Goal: Use online tool/utility: Utilize a website feature to perform a specific function

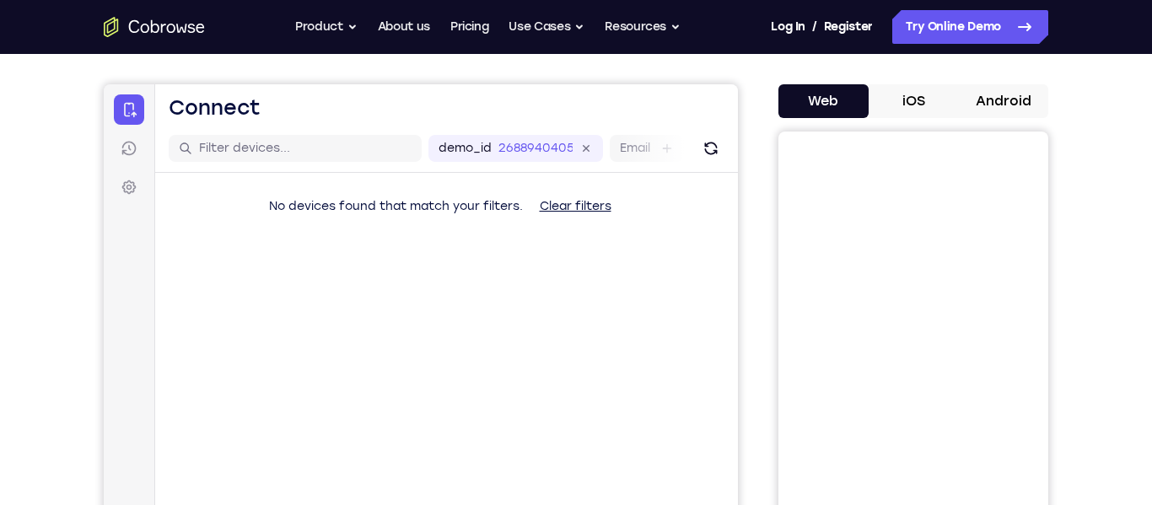
scroll to position [134, 0]
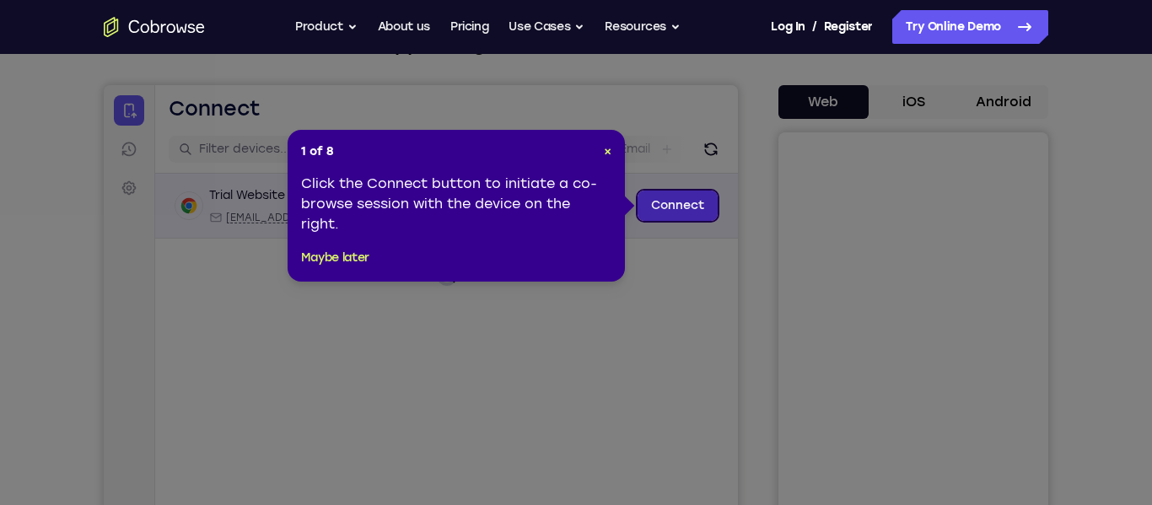
click at [645, 211] on link "Connect" at bounding box center [677, 206] width 80 height 30
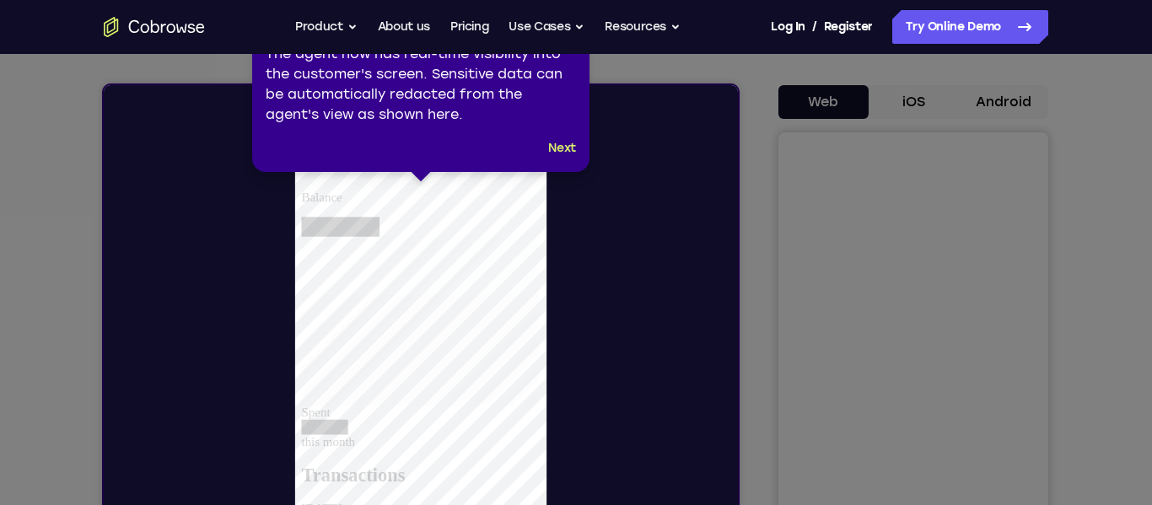
scroll to position [0, 0]
click at [563, 132] on div "3 of 8 × The agent now has real-time visibility into the customer's screen. Sen…" at bounding box center [420, 86] width 337 height 172
click at [563, 139] on button "Next" at bounding box center [562, 148] width 28 height 20
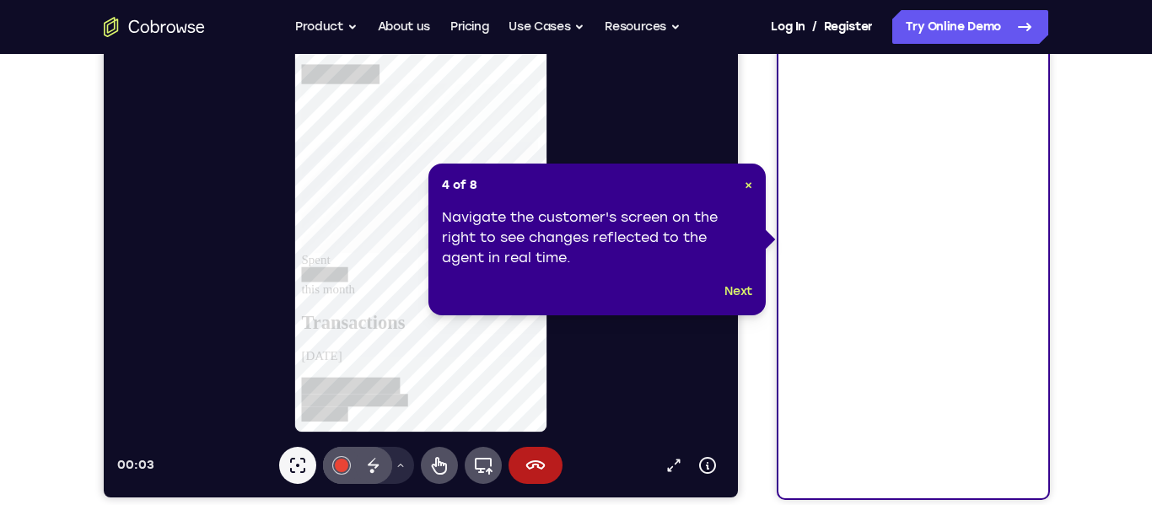
scroll to position [304, 0]
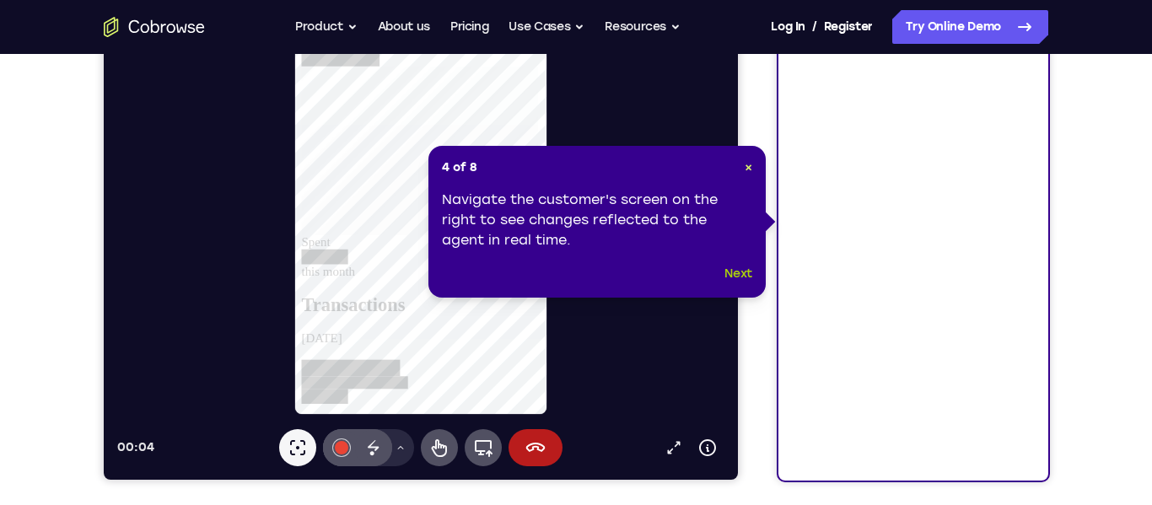
click at [734, 272] on button "Next" at bounding box center [738, 274] width 28 height 20
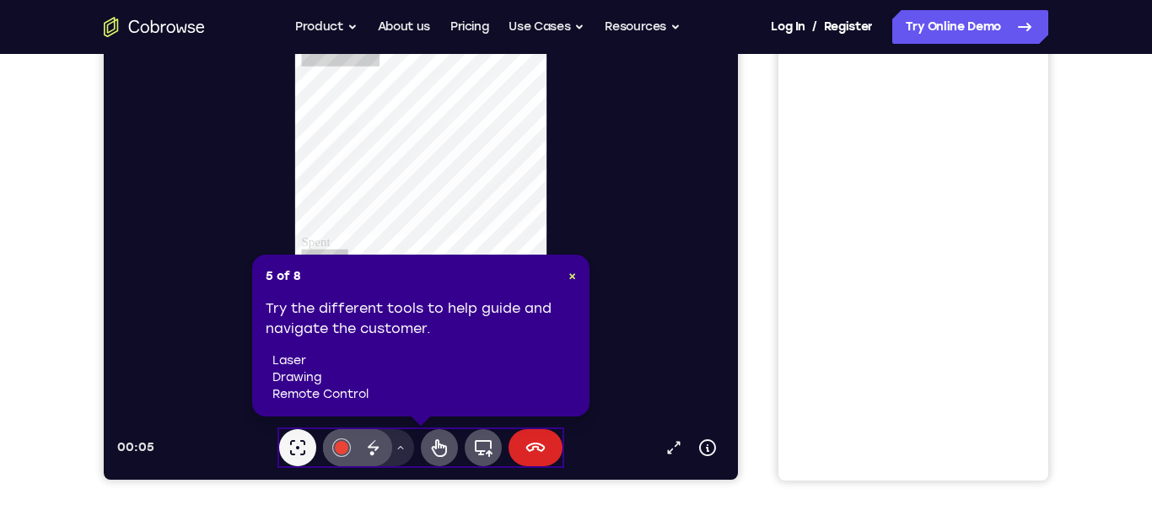
click at [545, 449] on icon at bounding box center [535, 448] width 20 height 20
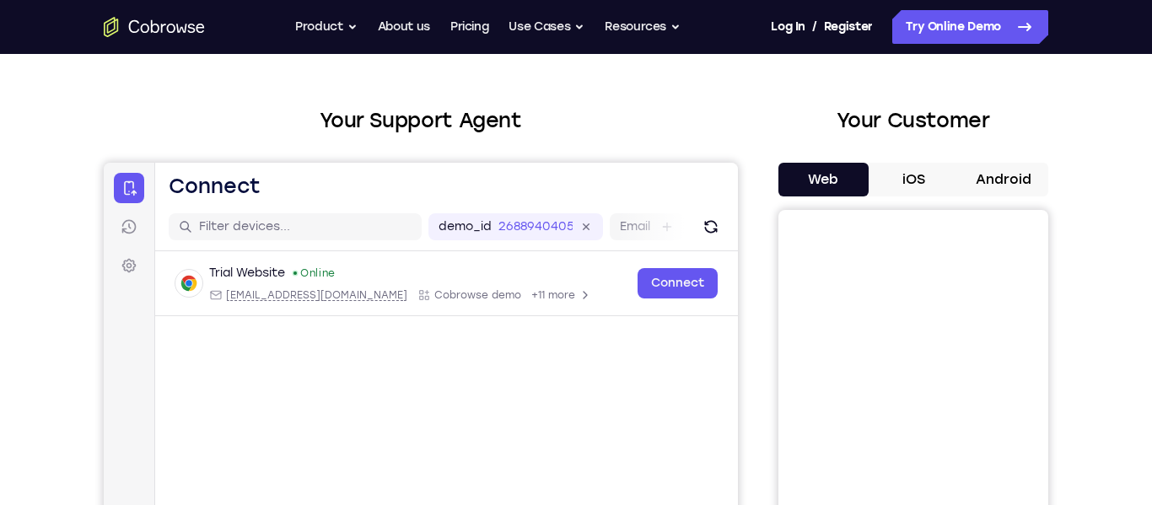
scroll to position [62, 0]
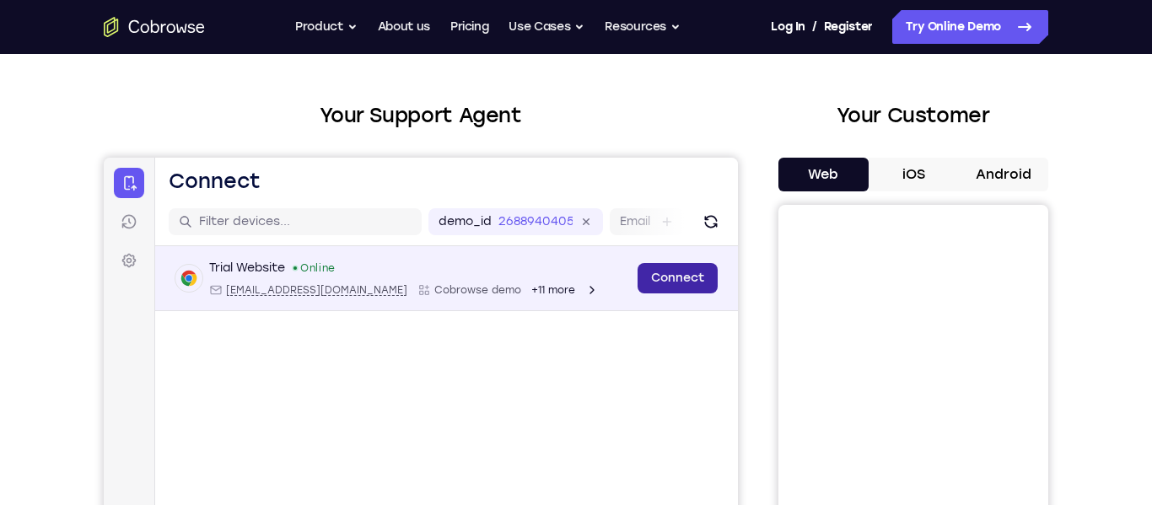
click at [692, 279] on link "Connect" at bounding box center [677, 278] width 80 height 30
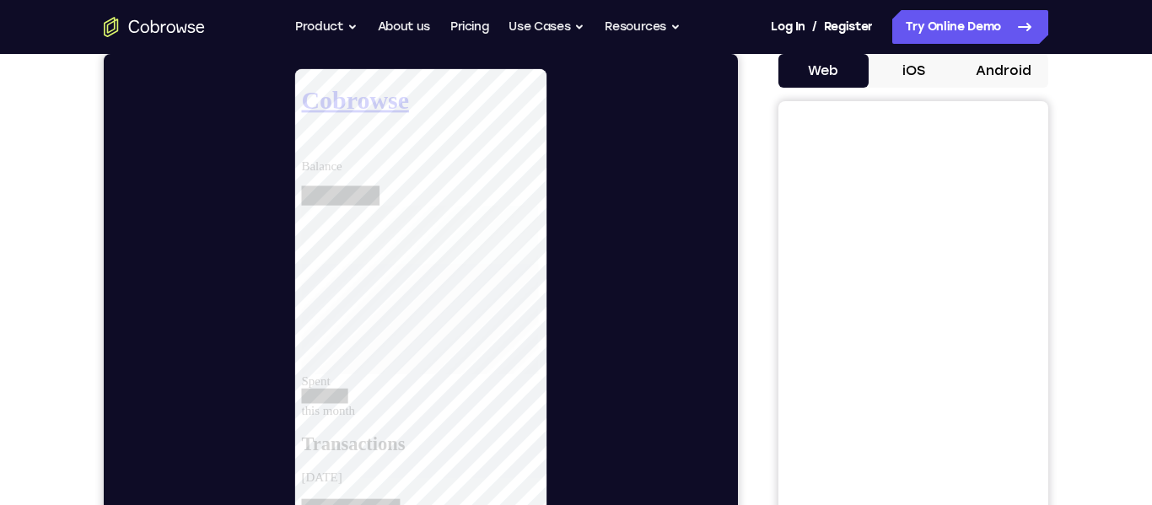
scroll to position [158, 0]
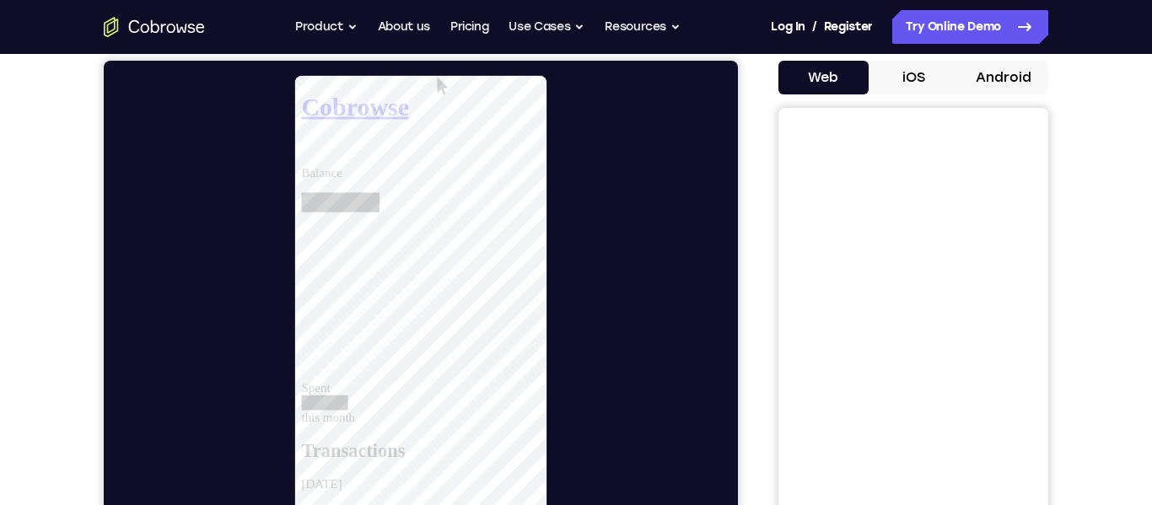
click at [930, 68] on button "iOS" at bounding box center [913, 78] width 90 height 34
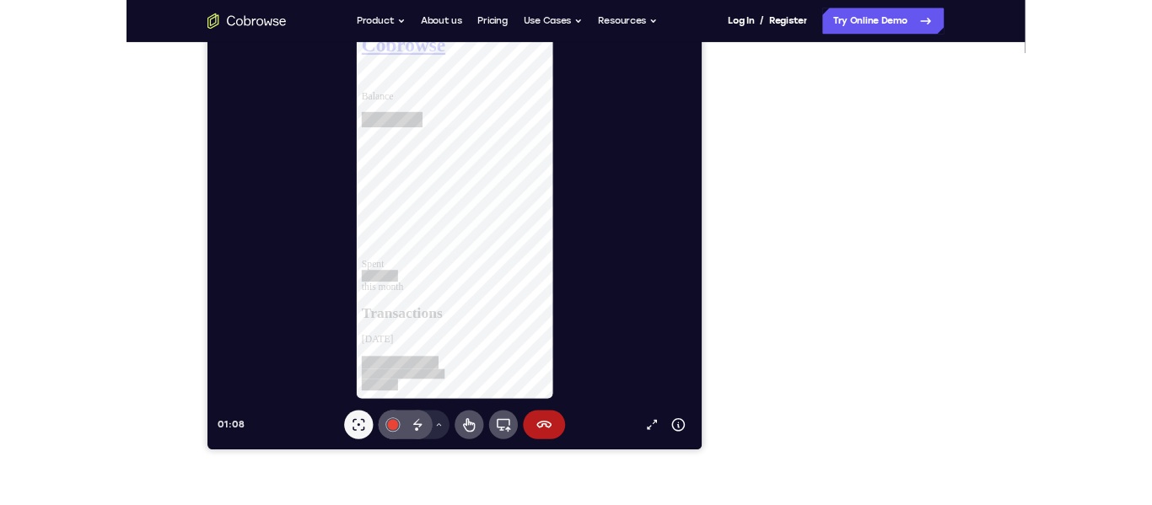
scroll to position [208, 0]
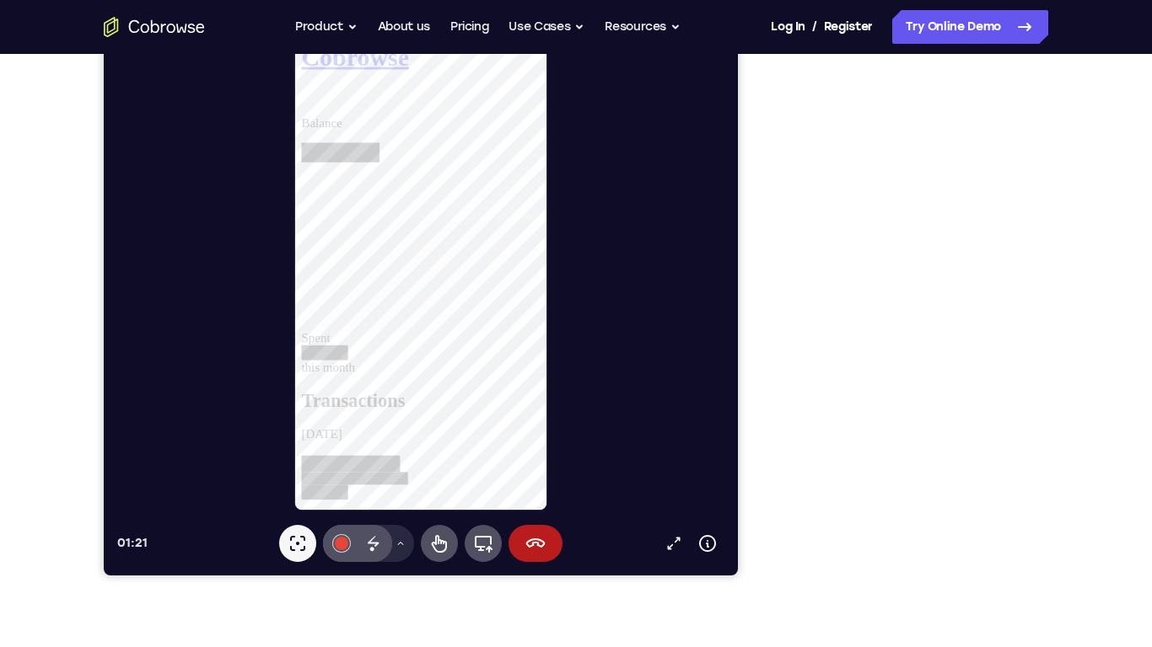
click at [1082, 123] on div "Your Support Agent Your Customer Web iOS Android Next Steps We’d be happy to gi…" at bounding box center [575, 402] width 1079 height 1112
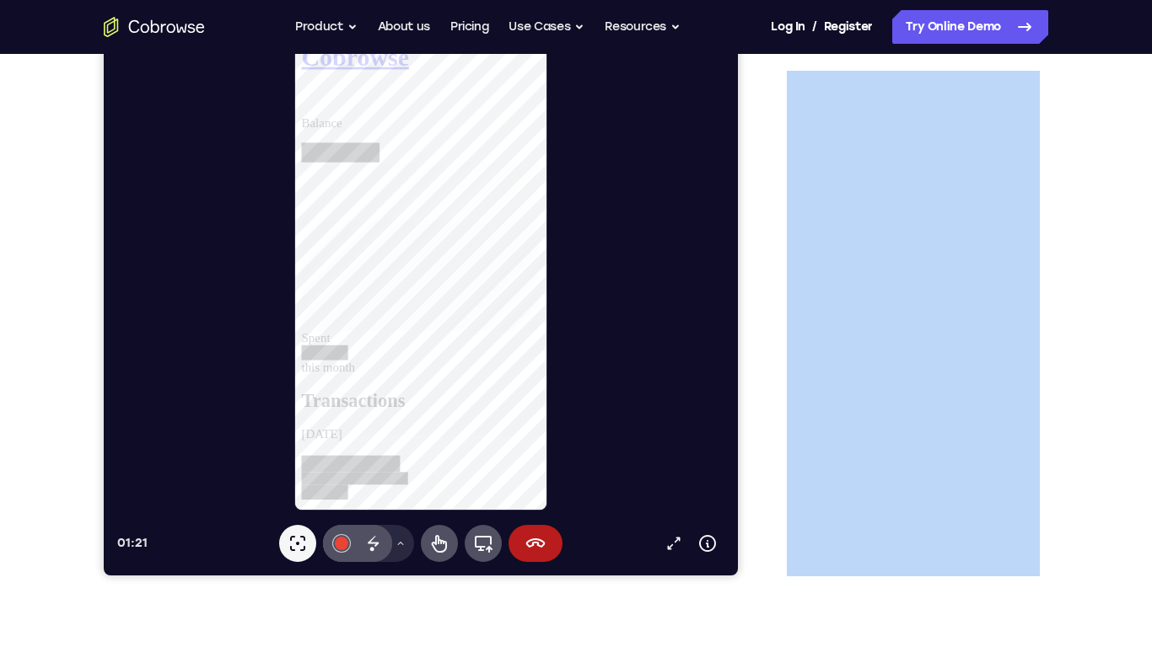
click at [1072, 114] on div "Your Support Agent Your Customer Web iOS Android Next Steps We’d be happy to gi…" at bounding box center [575, 402] width 1079 height 1112
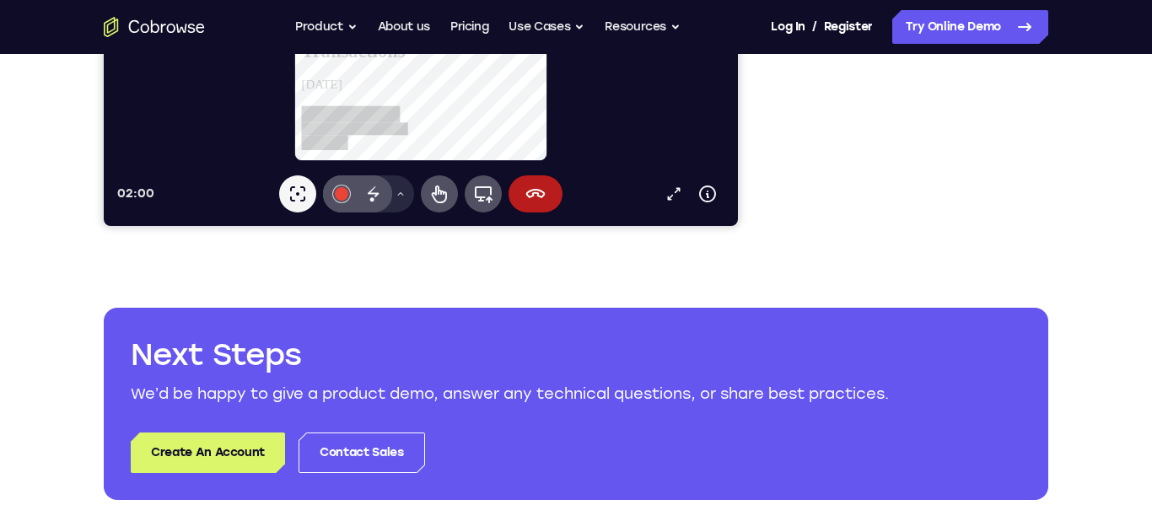
scroll to position [532, 0]
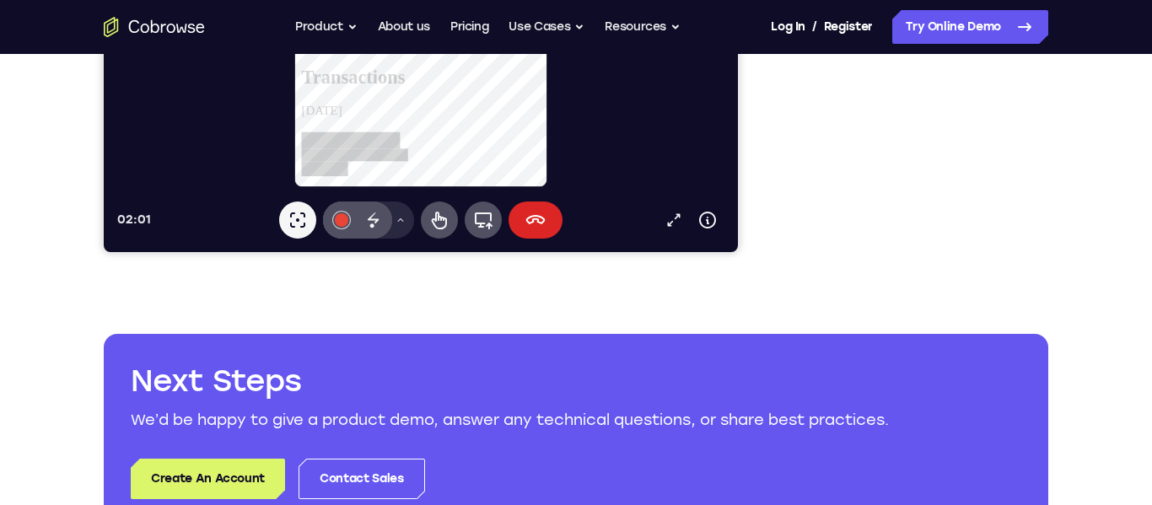
click at [553, 212] on button "End session" at bounding box center [535, 219] width 54 height 37
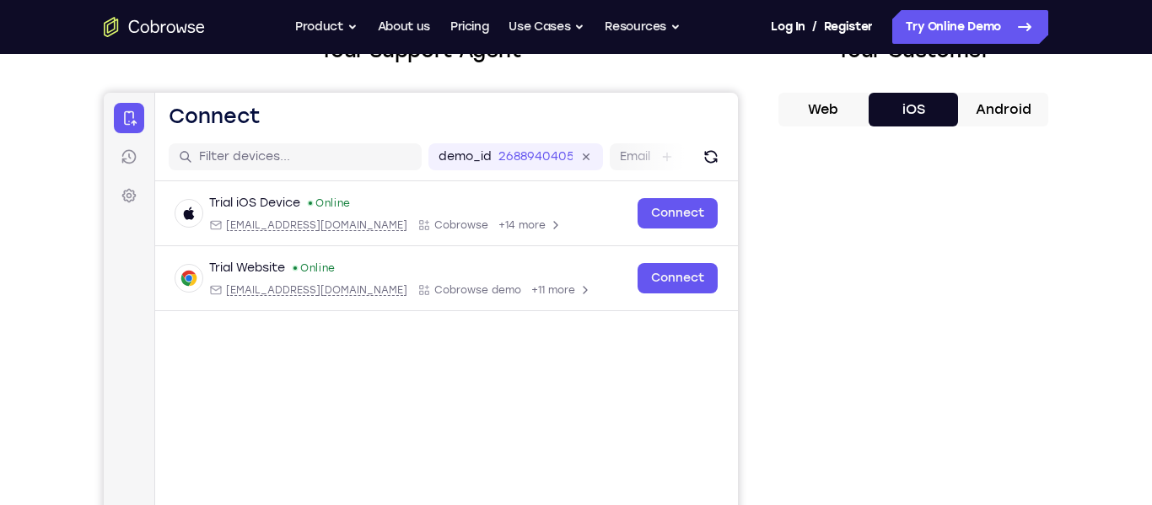
scroll to position [115, 0]
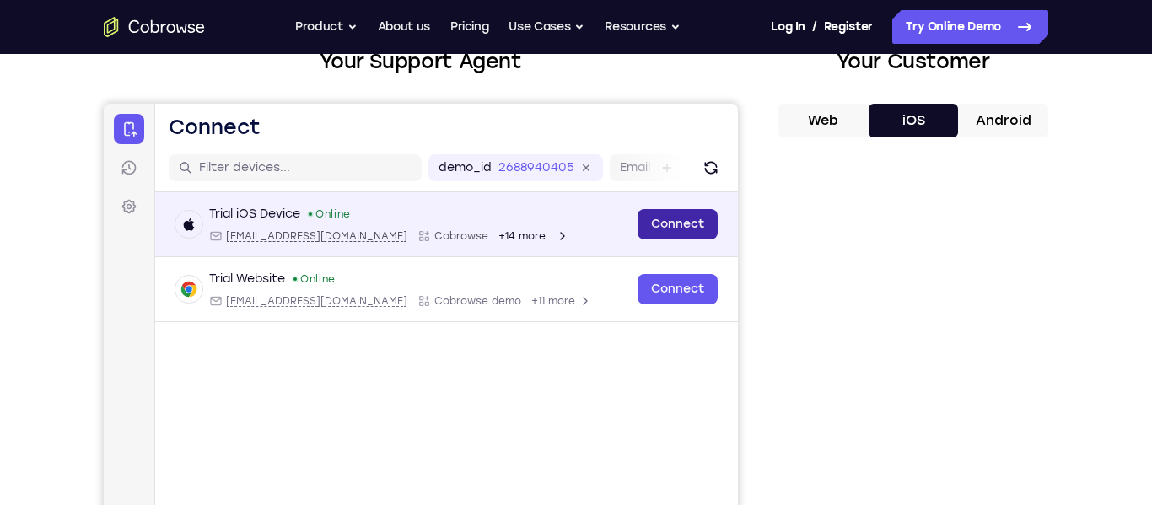
click at [673, 238] on link "Connect" at bounding box center [677, 224] width 80 height 30
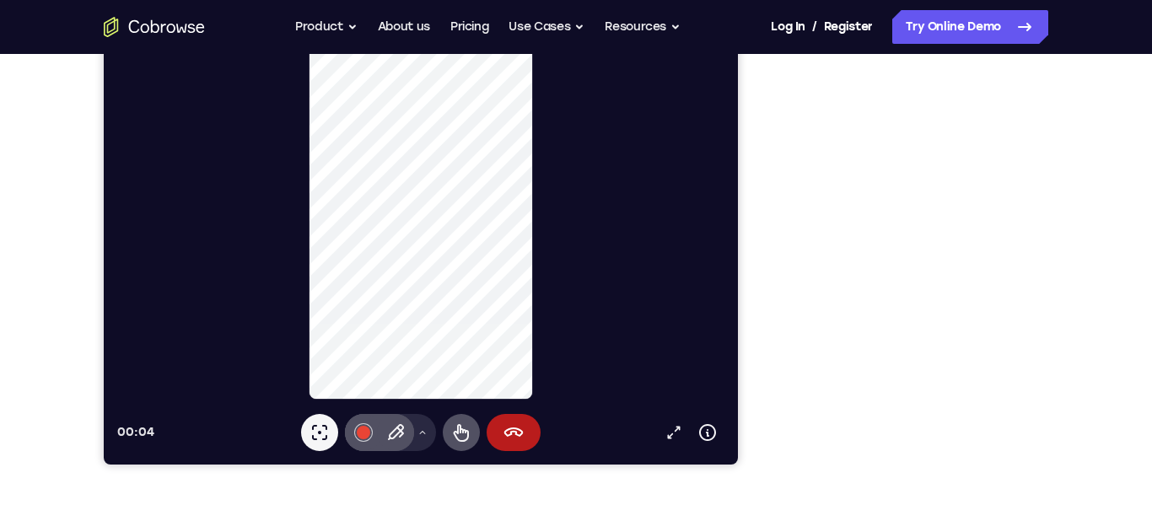
scroll to position [325, 0]
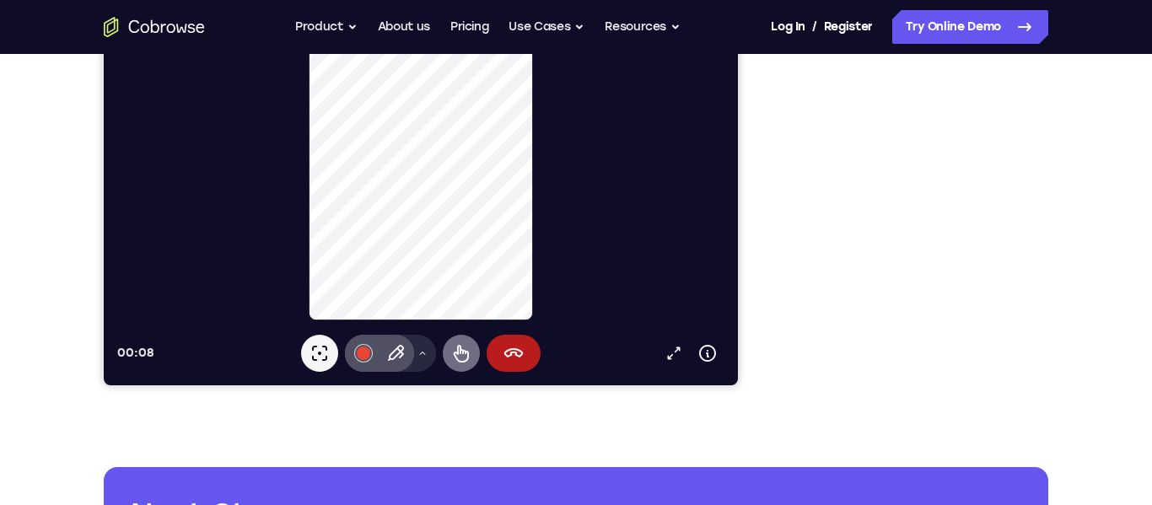
click at [454, 365] on button "Remote control" at bounding box center [461, 353] width 37 height 37
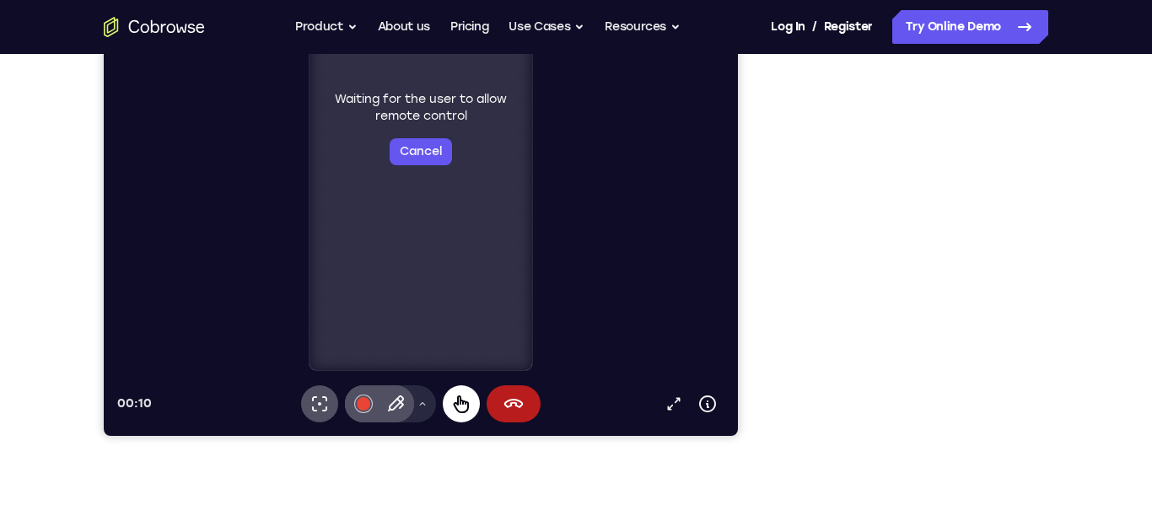
scroll to position [330, 0]
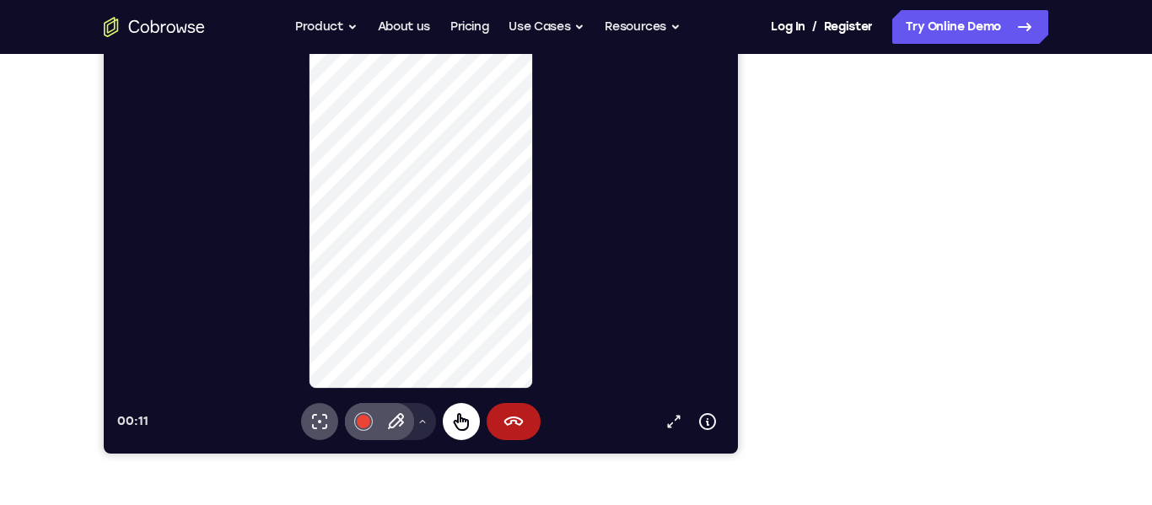
click at [453, 427] on icon at bounding box center [461, 421] width 20 height 20
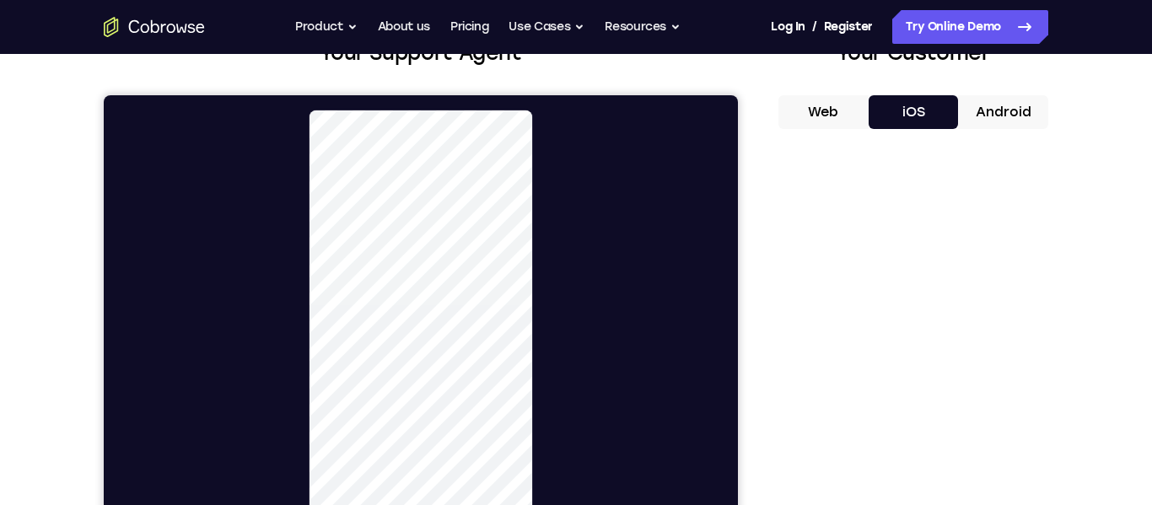
scroll to position [115, 0]
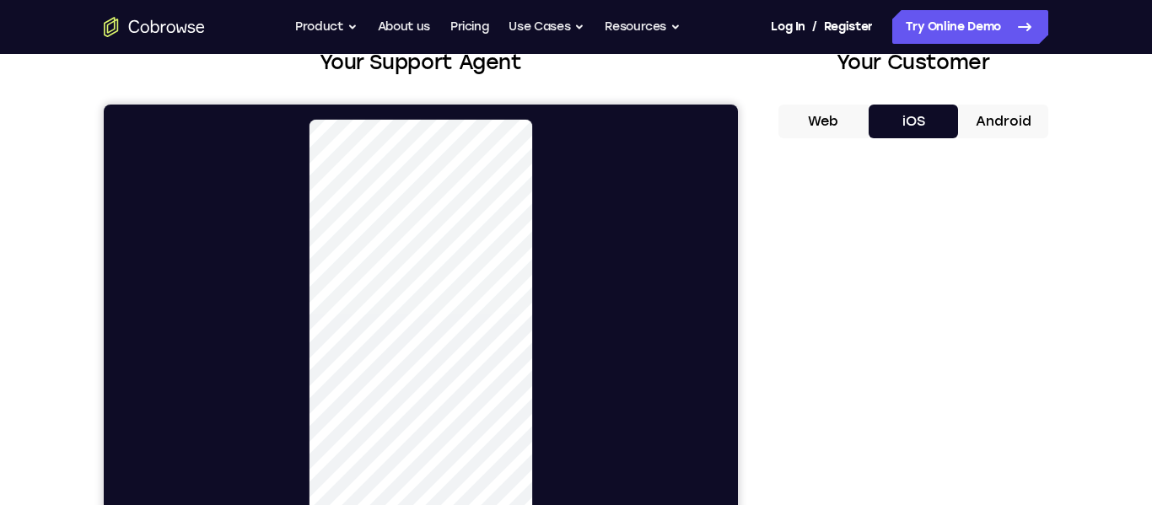
click at [1013, 117] on button "Android" at bounding box center [1003, 122] width 90 height 34
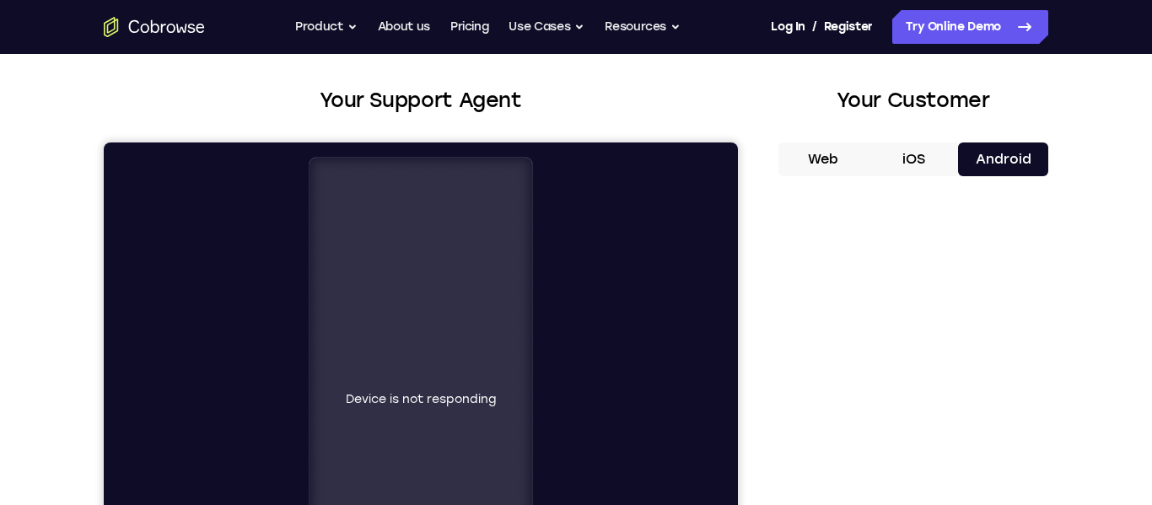
scroll to position [71, 0]
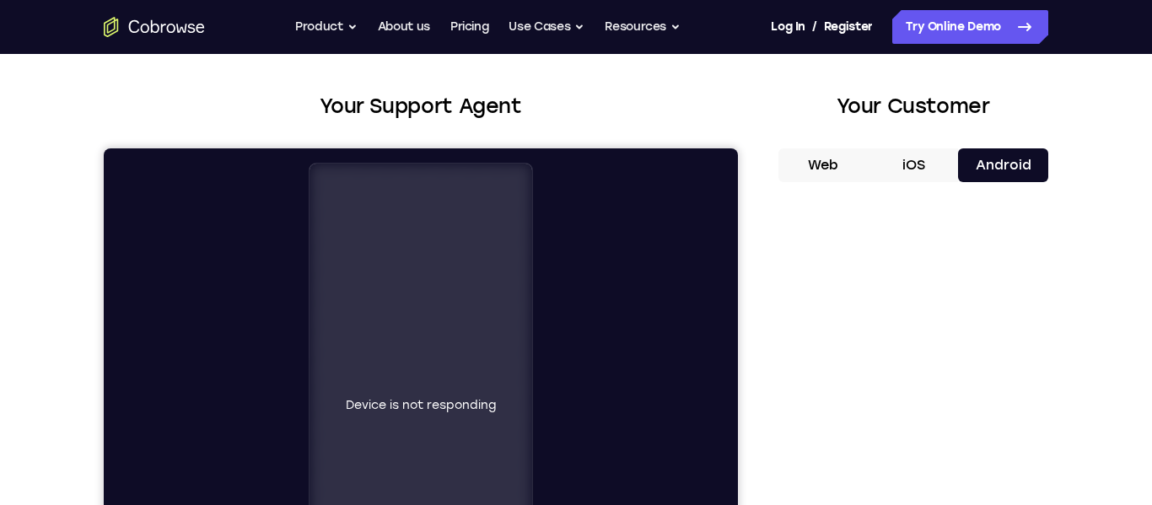
click at [887, 174] on button "iOS" at bounding box center [913, 165] width 90 height 34
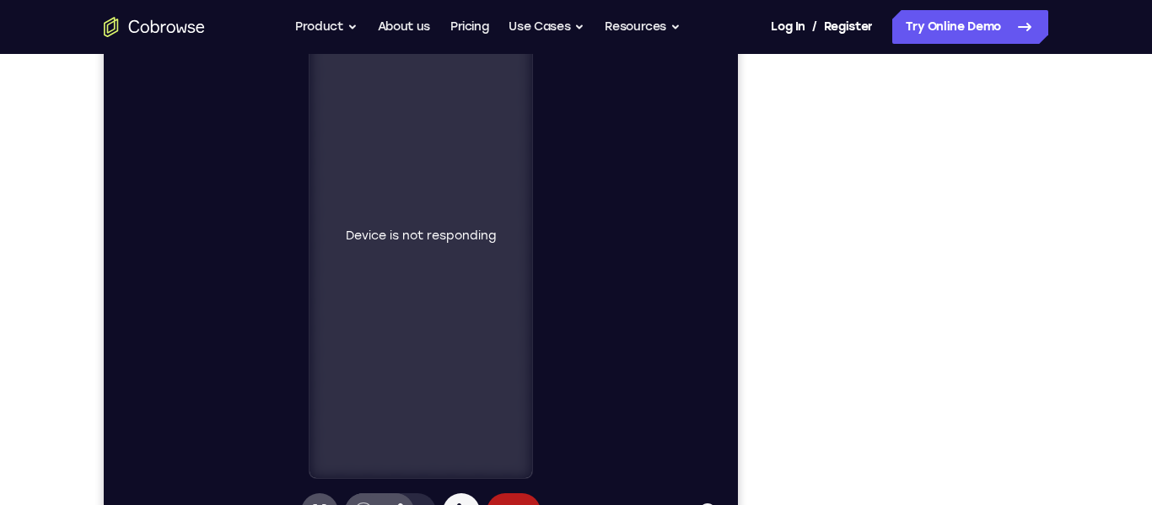
scroll to position [239, 0]
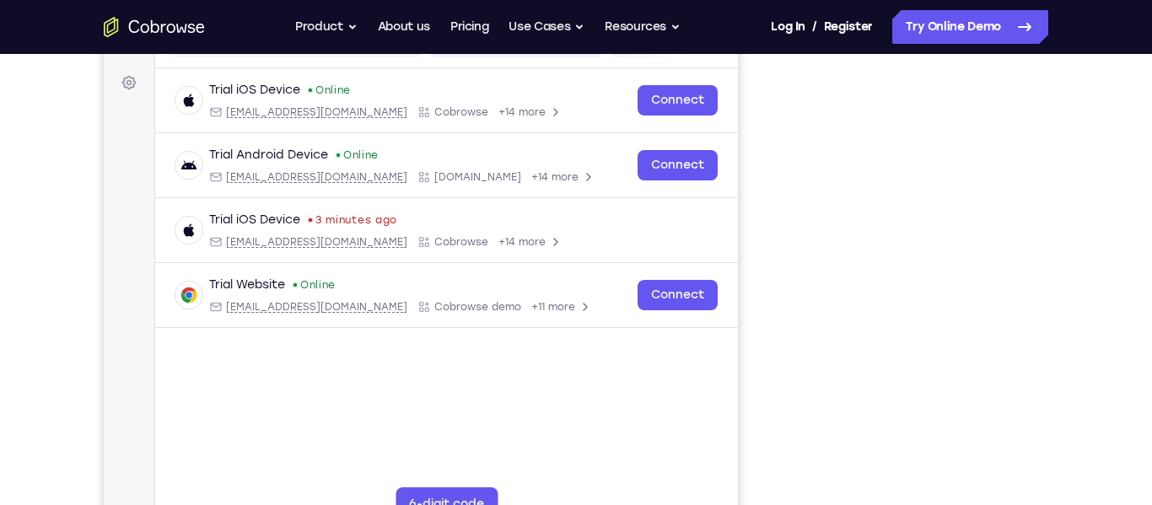
click at [779, 260] on div at bounding box center [913, 286] width 270 height 518
click at [783, 242] on div at bounding box center [913, 286] width 270 height 518
click at [785, 250] on div at bounding box center [913, 286] width 270 height 518
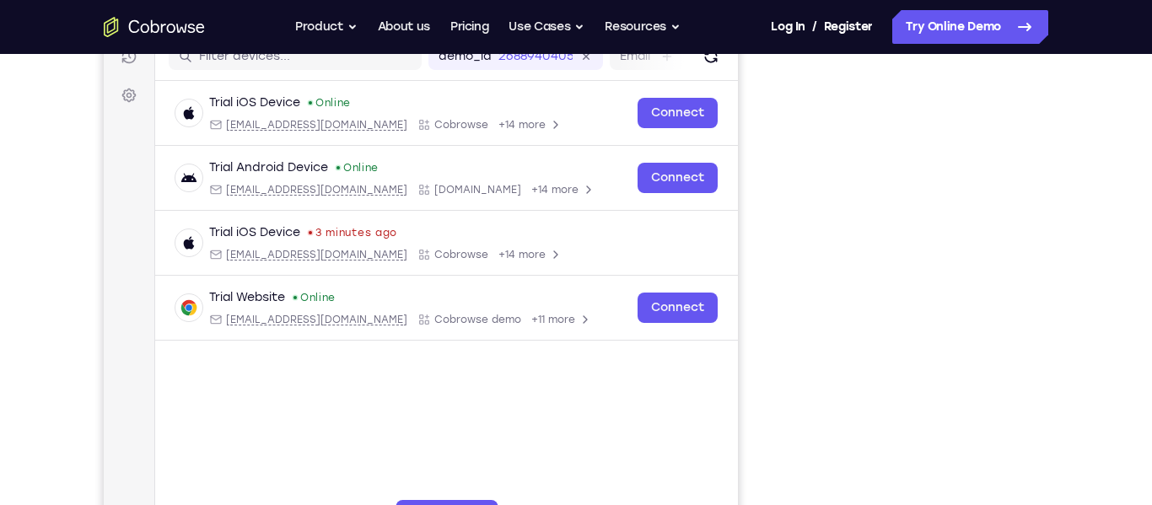
scroll to position [199, 0]
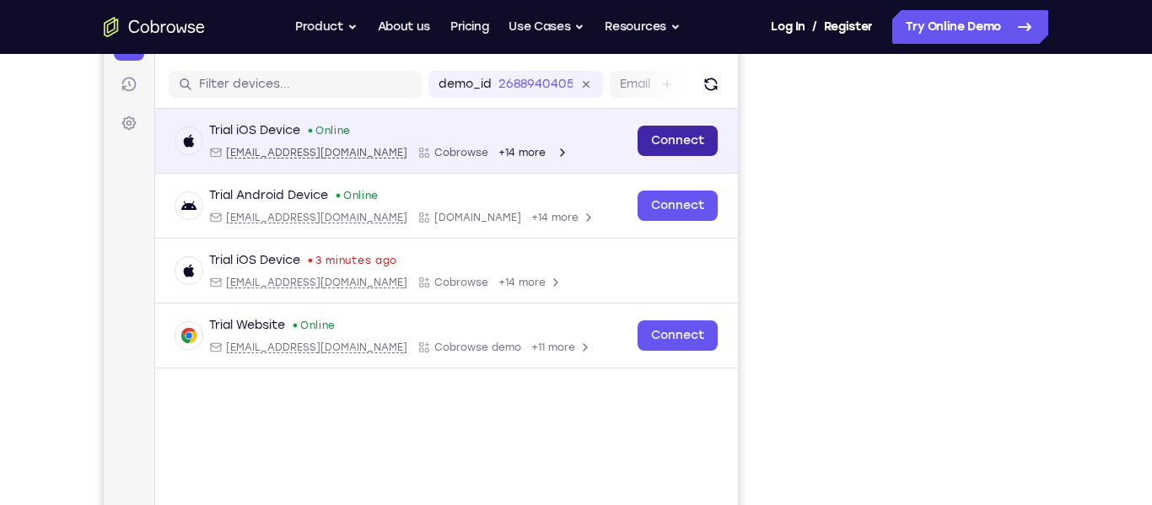
click at [677, 152] on link "Connect" at bounding box center [677, 141] width 80 height 30
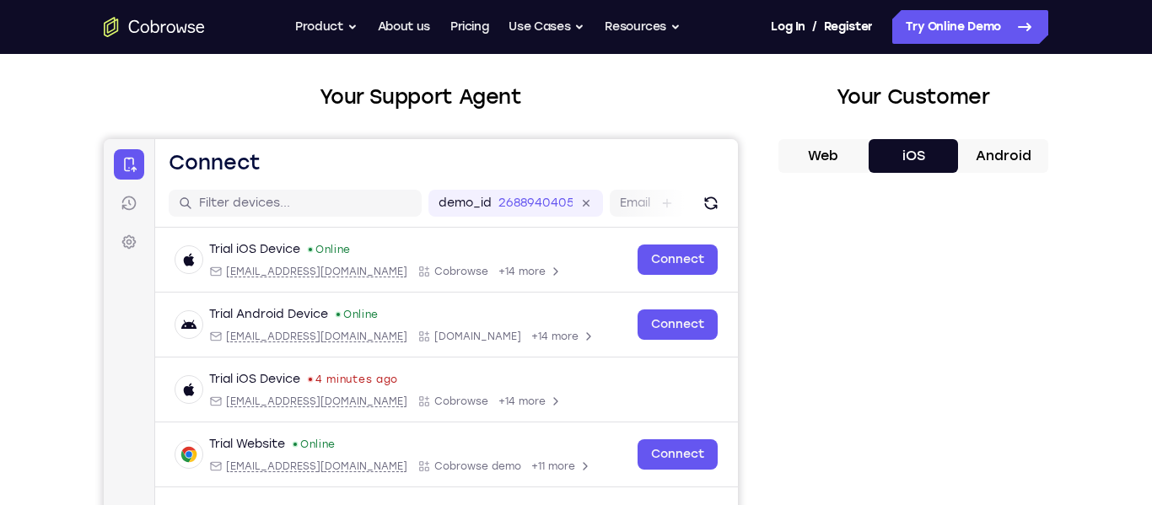
scroll to position [78, 0]
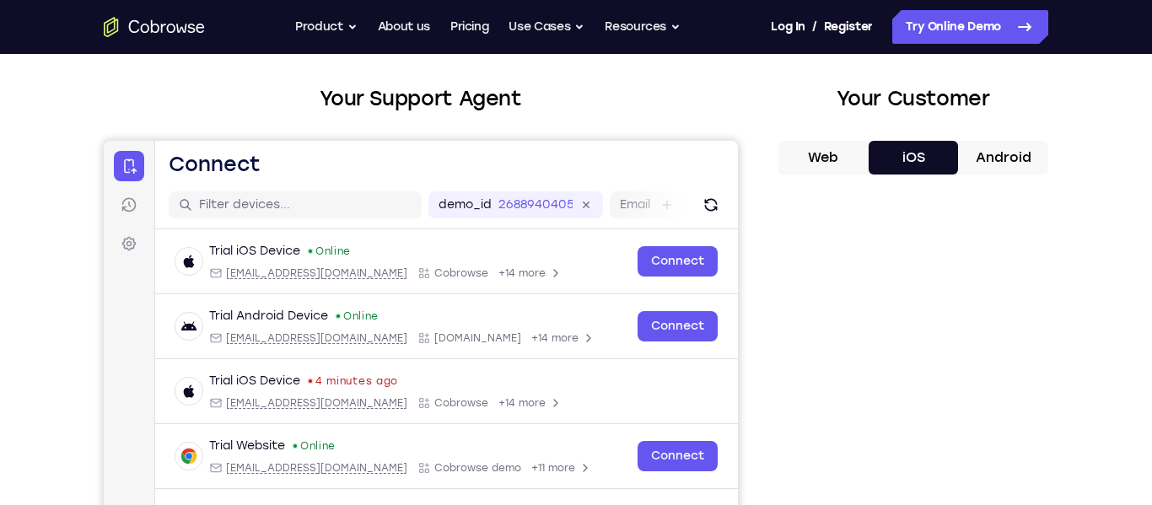
click at [1007, 170] on button "Android" at bounding box center [1003, 158] width 90 height 34
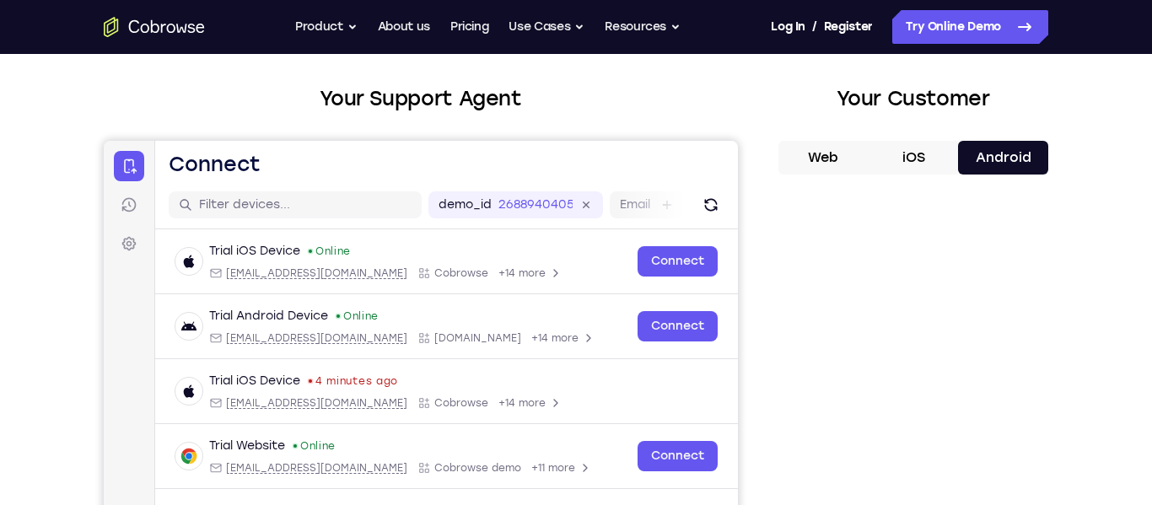
click at [842, 149] on button "Web" at bounding box center [823, 158] width 90 height 34
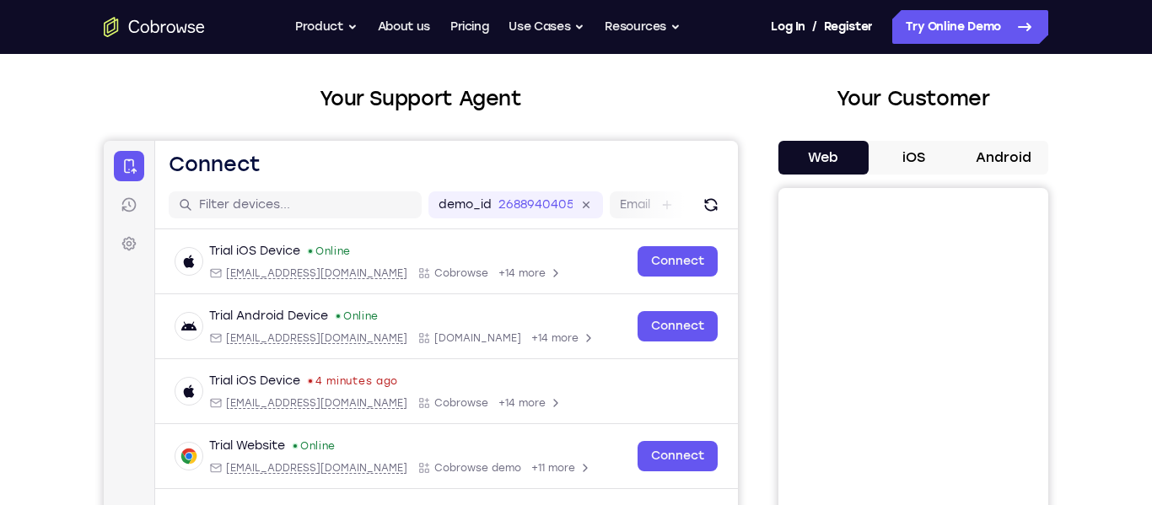
click at [1006, 162] on button "Android" at bounding box center [1003, 158] width 90 height 34
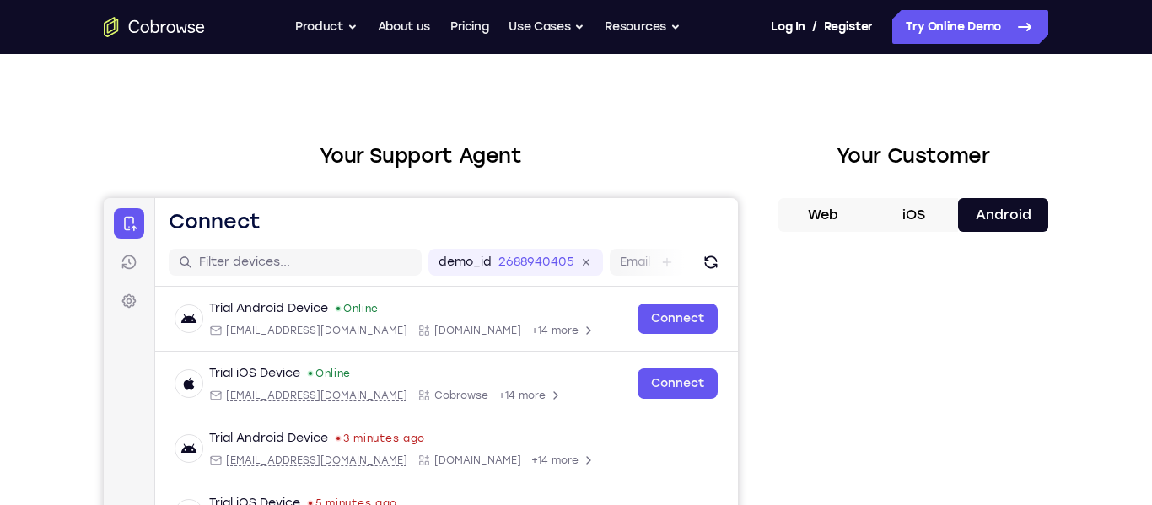
scroll to position [23, 0]
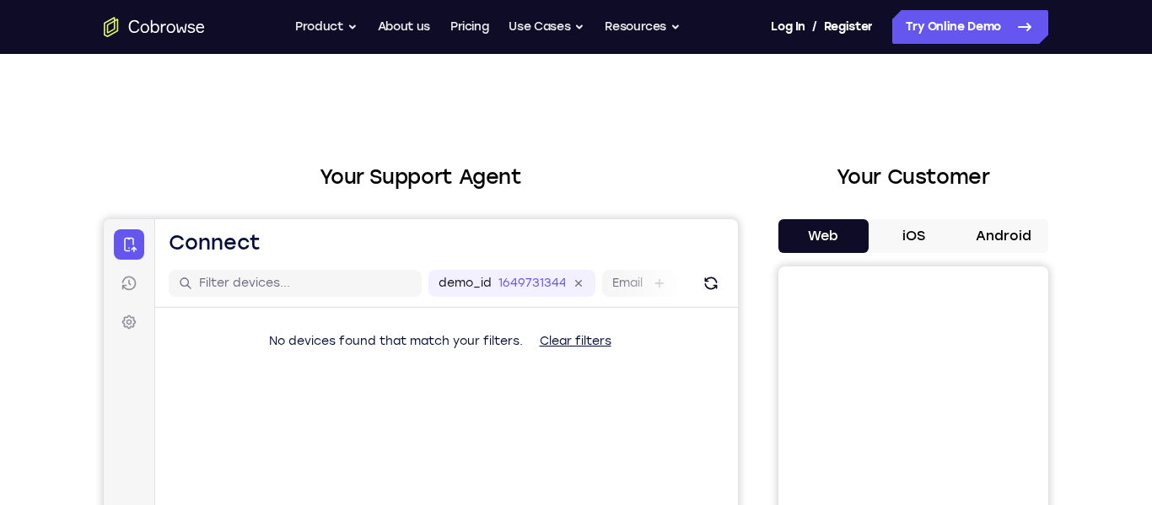
click at [970, 232] on button "Android" at bounding box center [1003, 236] width 90 height 34
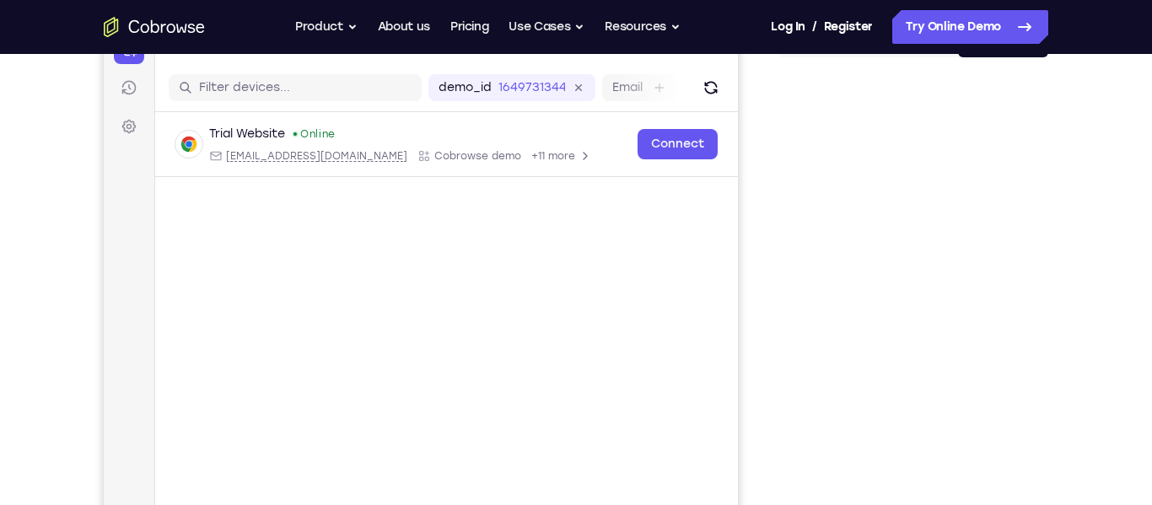
scroll to position [201, 0]
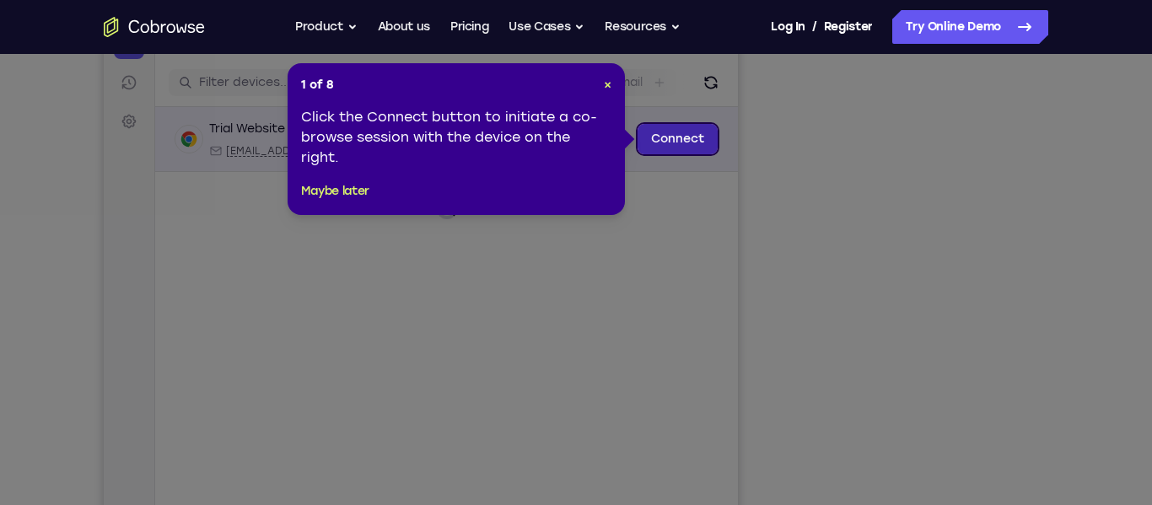
click at [685, 134] on link "Connect" at bounding box center [677, 139] width 80 height 30
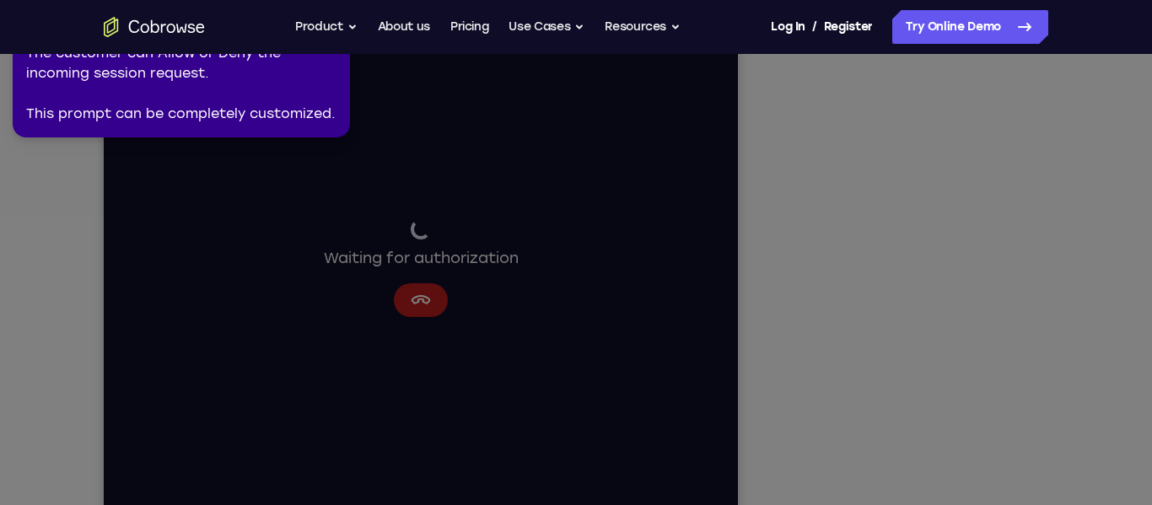
scroll to position [233, 0]
click at [399, 306] on icon at bounding box center [572, 249] width 1158 height 512
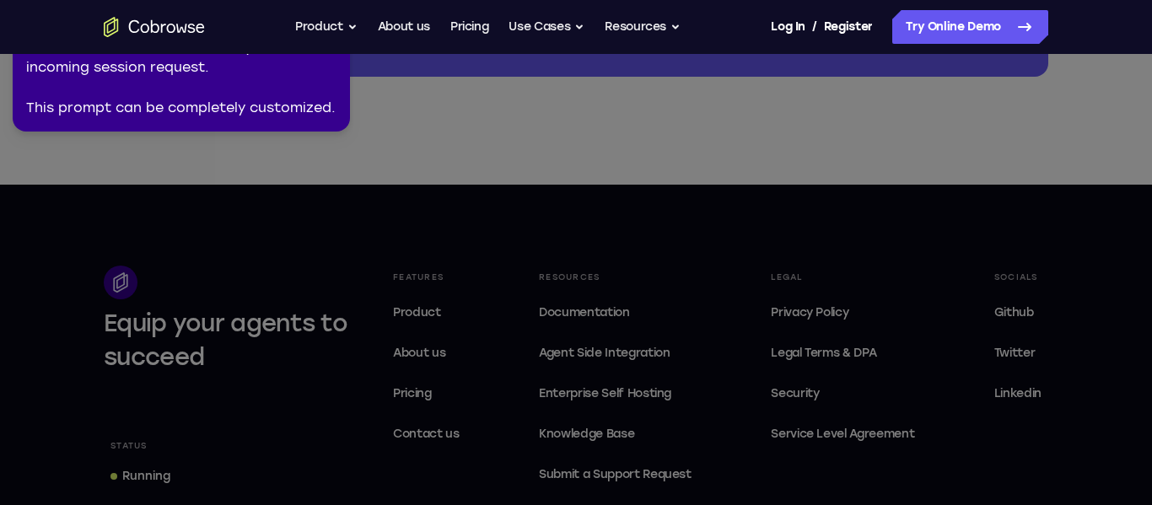
scroll to position [990, 0]
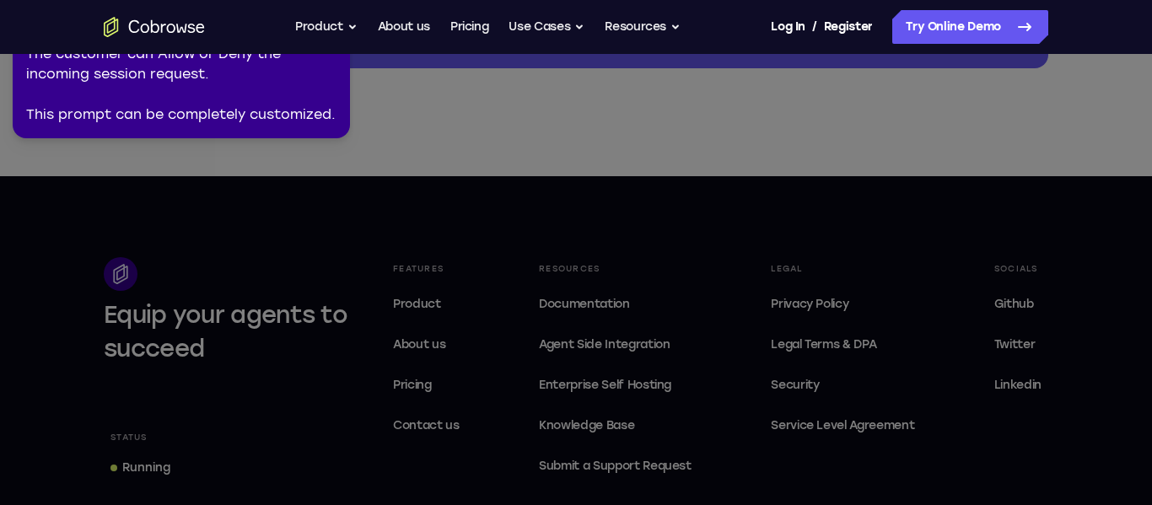
click at [259, 74] on div "The customer can Allow or Deny the incoming session request. This prompt can be…" at bounding box center [181, 84] width 310 height 81
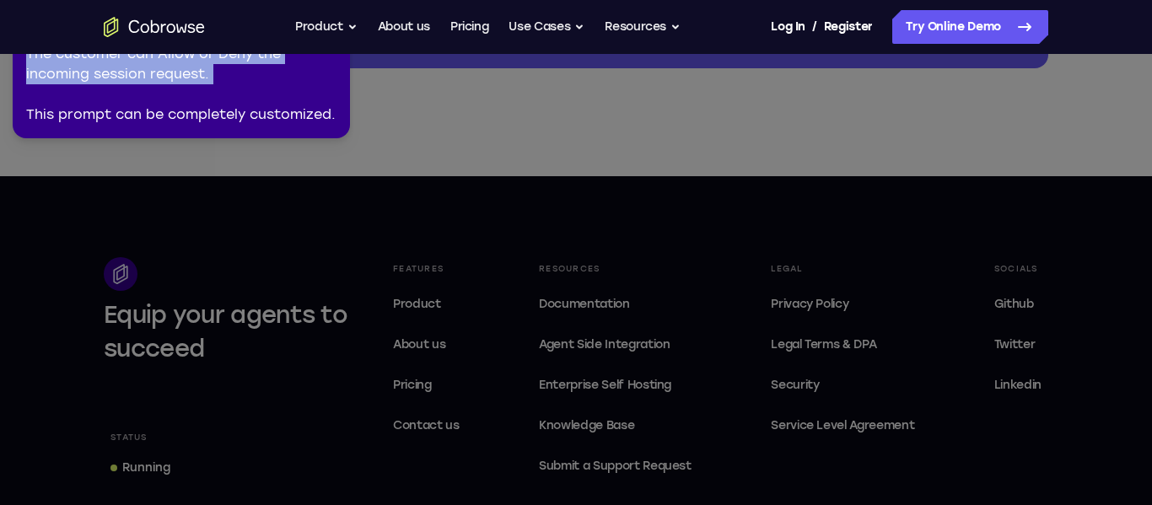
click at [259, 74] on div "The customer can Allow or Deny the incoming session request. This prompt can be…" at bounding box center [181, 84] width 310 height 81
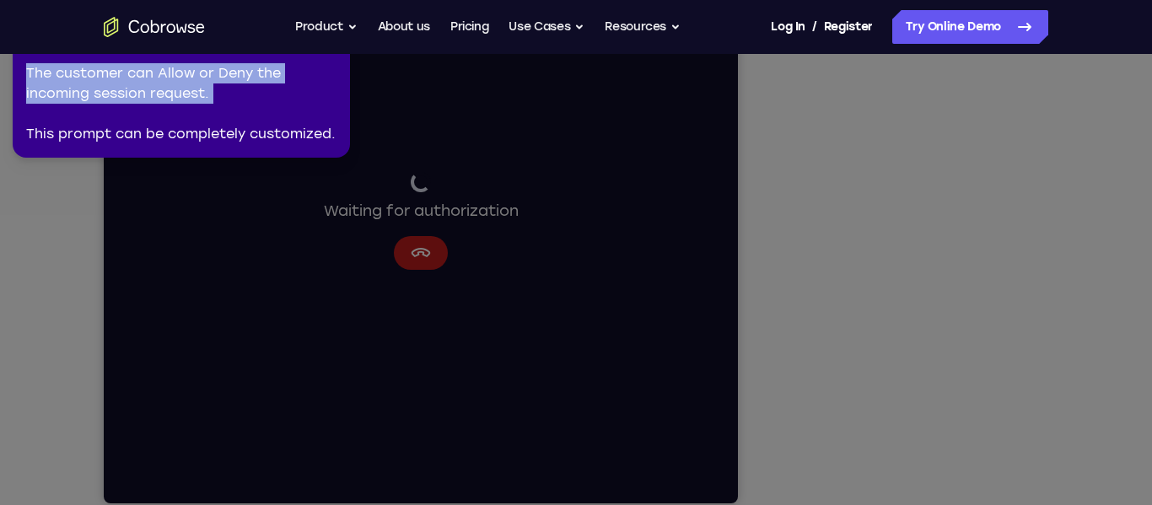
scroll to position [313, 0]
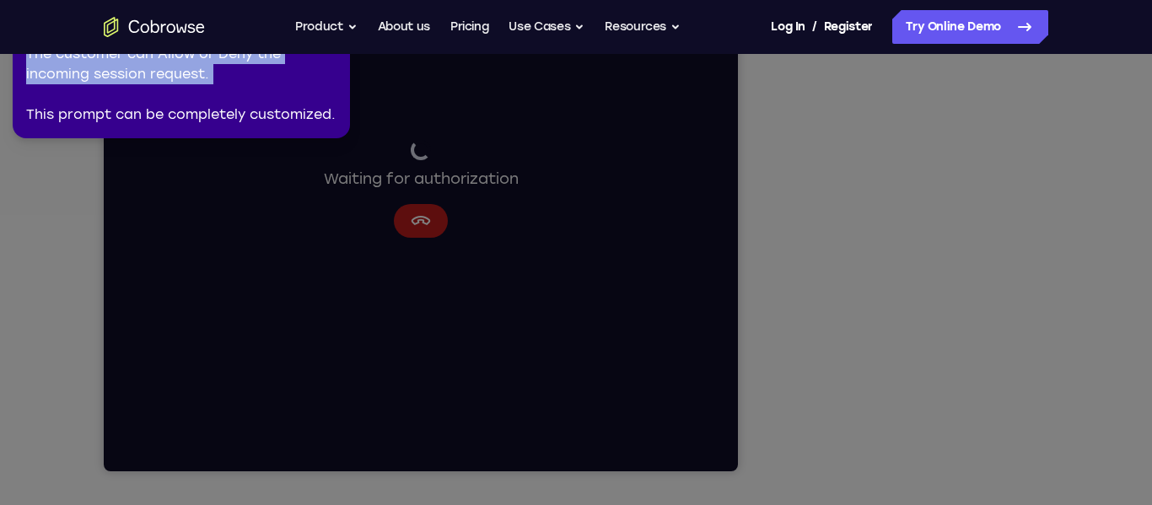
click at [471, 211] on icon at bounding box center [572, 249] width 1158 height 512
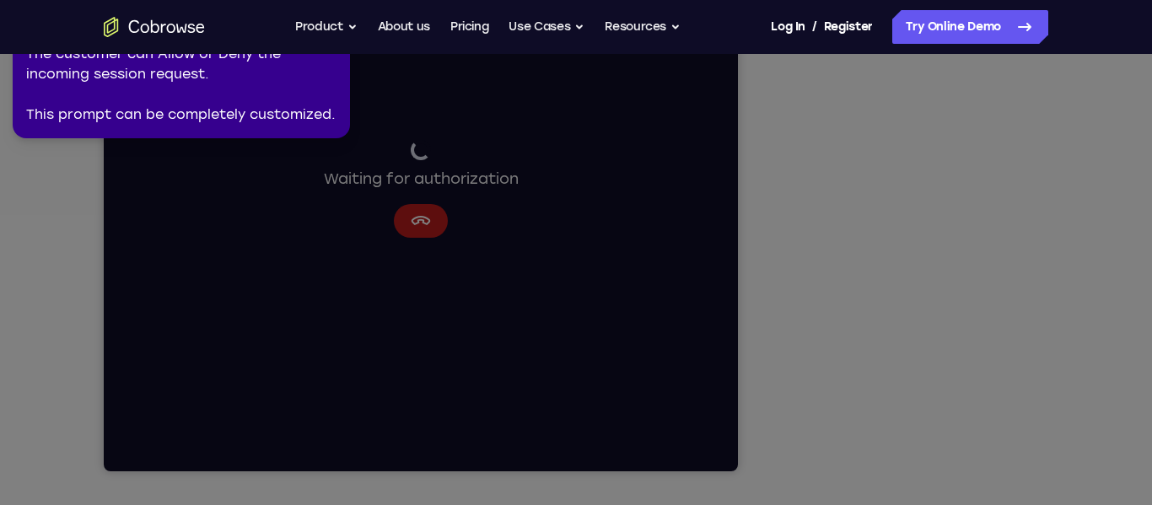
click at [909, 438] on icon at bounding box center [572, 249] width 1158 height 512
click at [1017, 13] on link "Try Online Demo" at bounding box center [970, 27] width 156 height 34
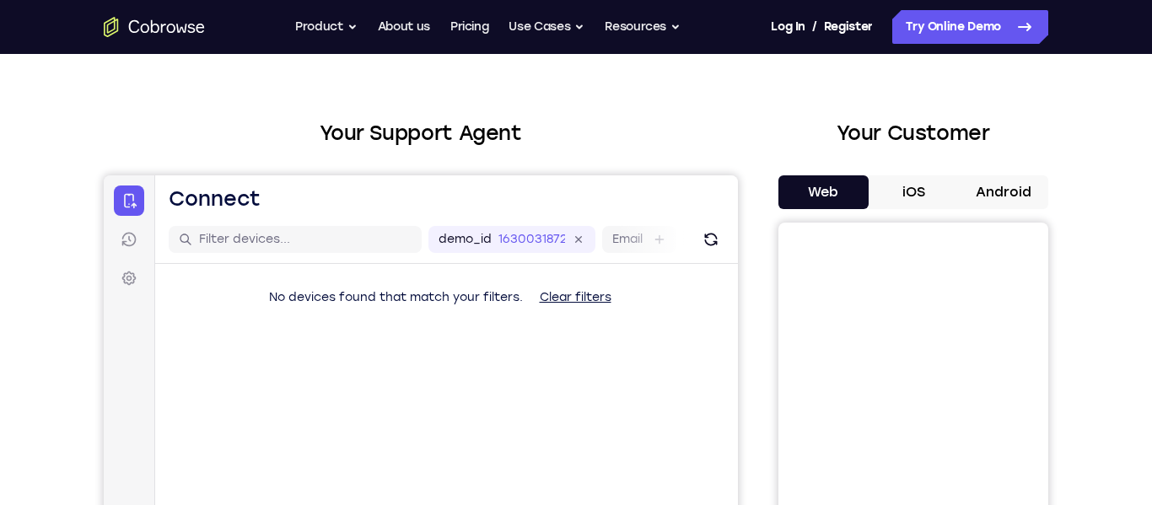
click at [1003, 202] on button "Android" at bounding box center [1003, 192] width 90 height 34
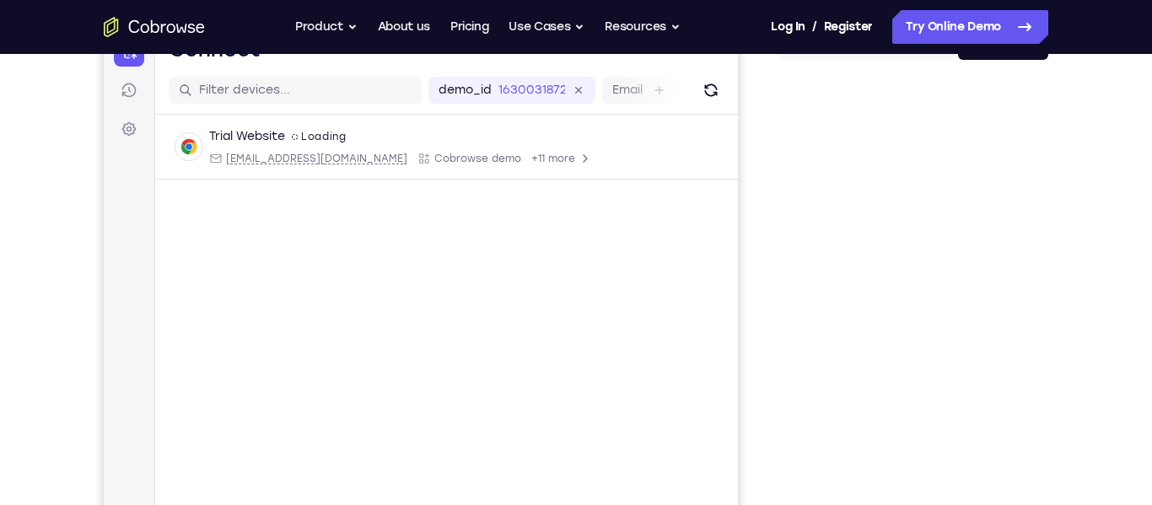
scroll to position [199, 0]
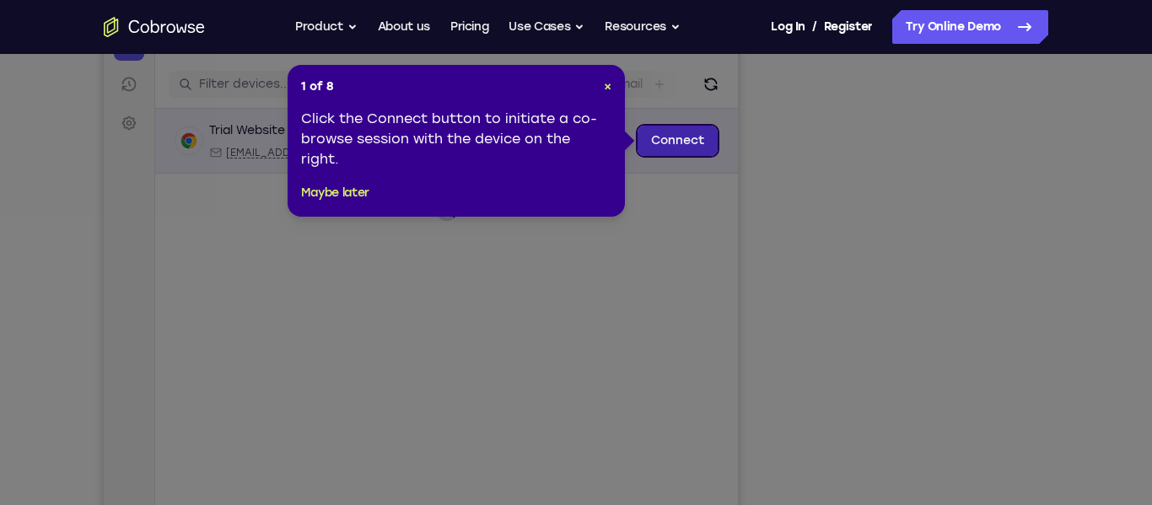
click at [654, 144] on link "Connect" at bounding box center [677, 141] width 80 height 30
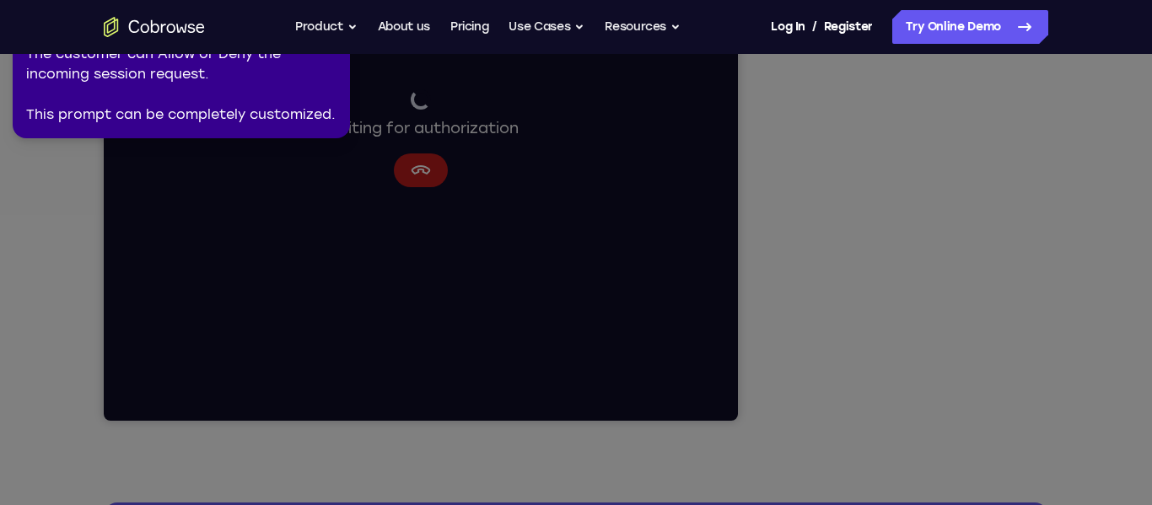
scroll to position [368, 0]
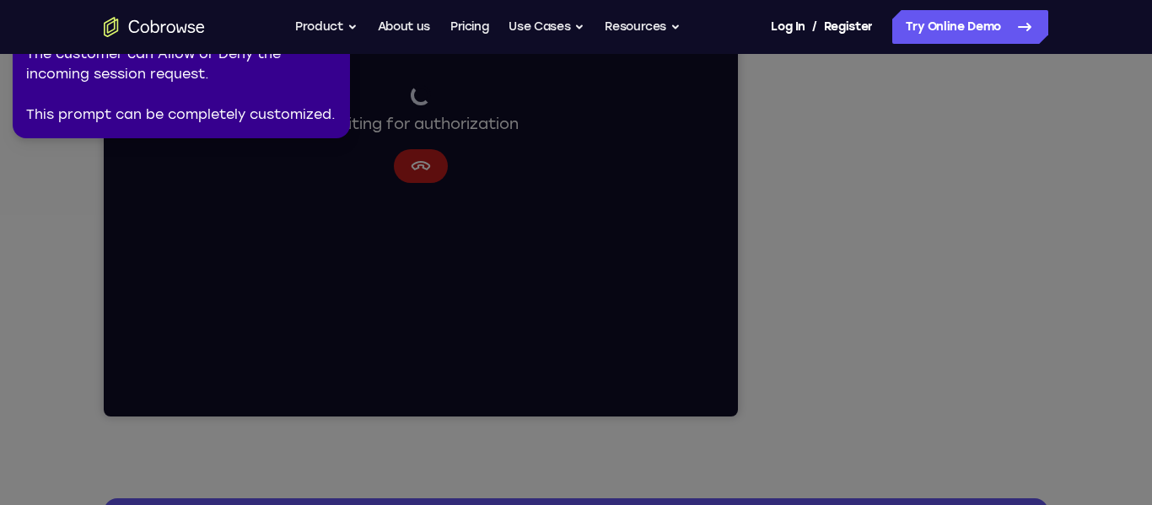
click at [900, 386] on icon at bounding box center [572, 249] width 1158 height 512
click at [999, 12] on link "Try Online Demo" at bounding box center [970, 27] width 156 height 34
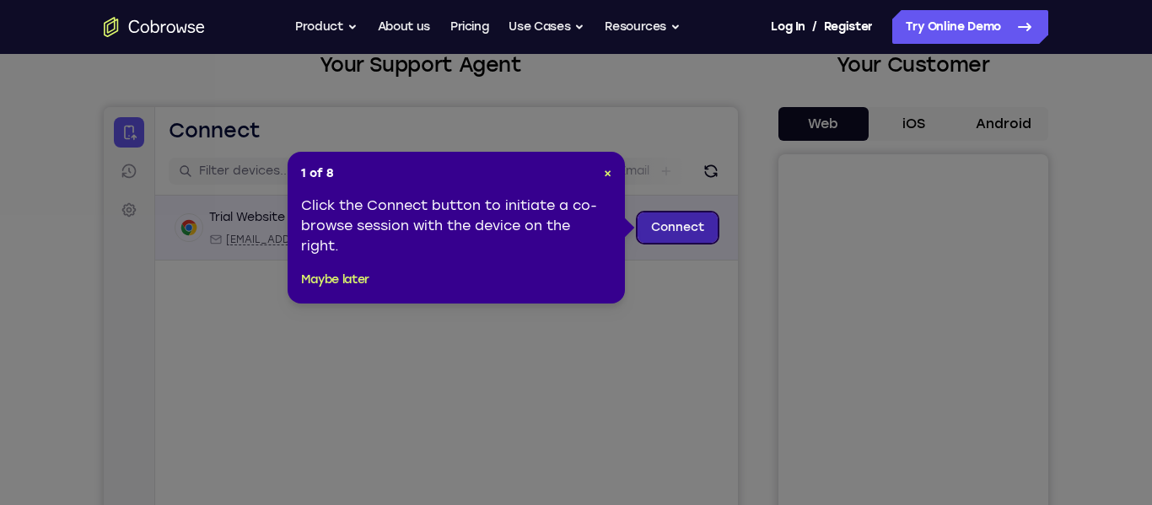
click at [694, 217] on link "Connect" at bounding box center [677, 227] width 80 height 30
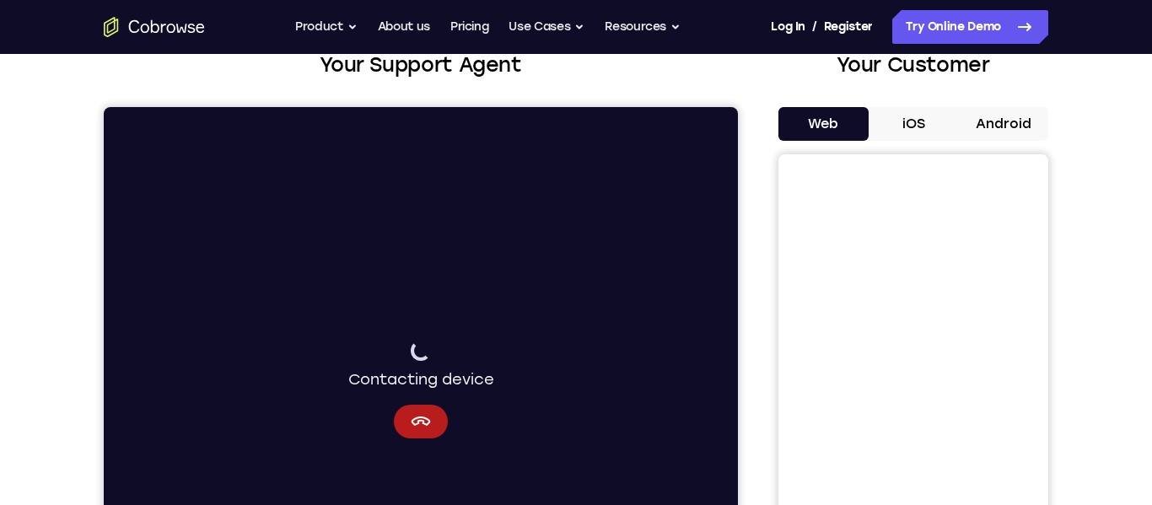
click at [1017, 121] on button "Android" at bounding box center [1003, 124] width 90 height 34
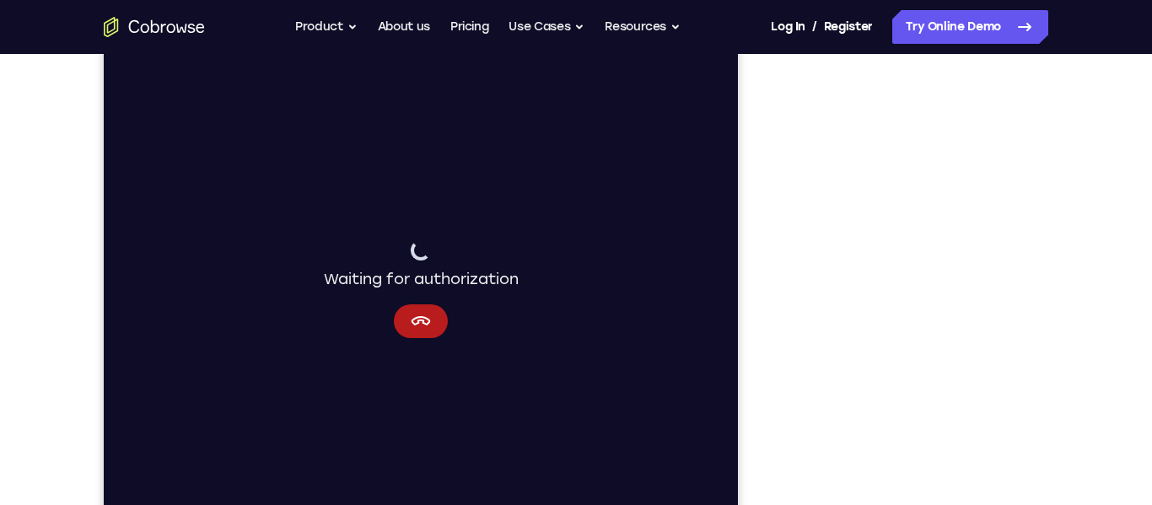
scroll to position [212, 0]
